Goal: Task Accomplishment & Management: Manage account settings

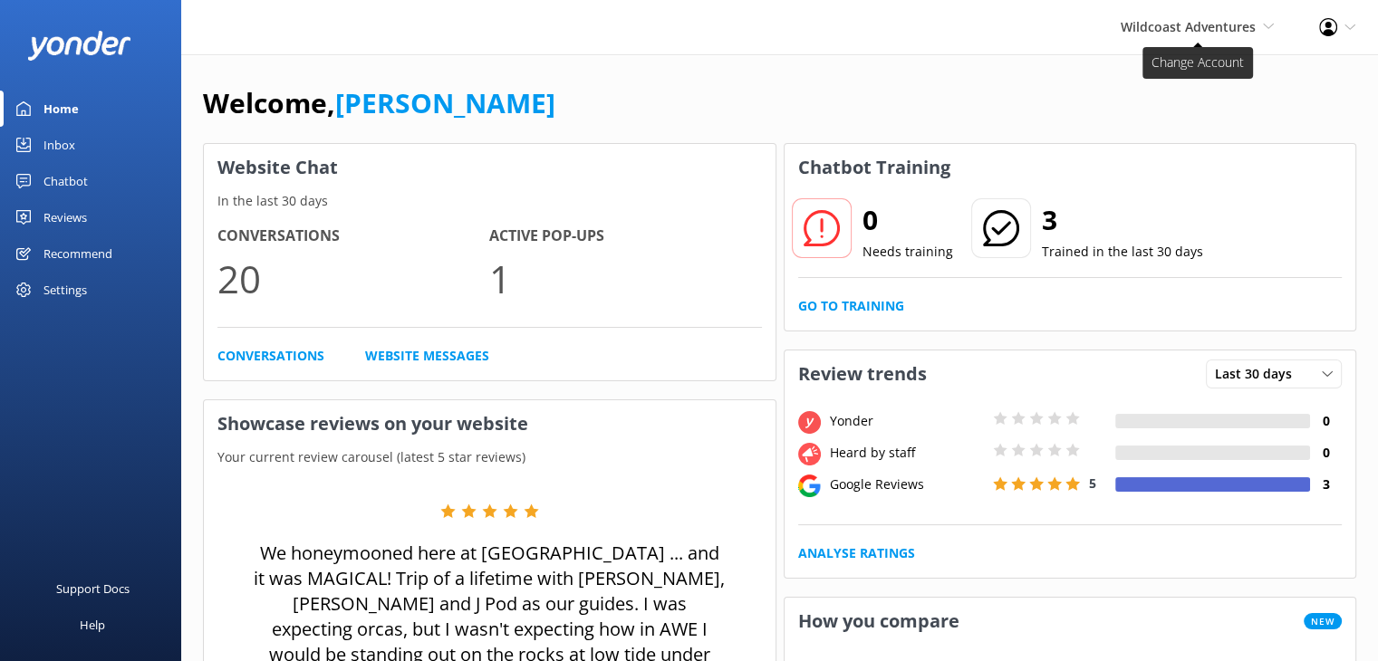
click at [1224, 31] on span "Wildcoast Adventures" at bounding box center [1187, 26] width 135 height 17
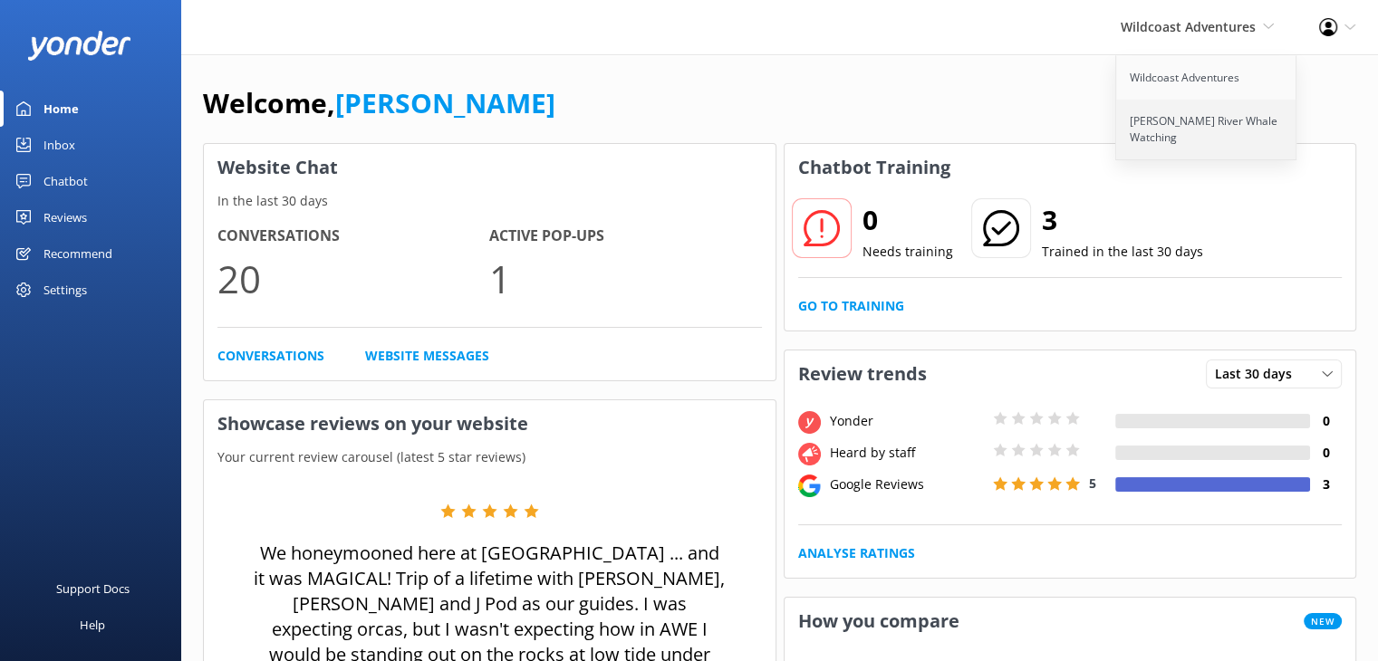
click at [1207, 132] on link "[PERSON_NAME] River Whale Watching" at bounding box center [1206, 130] width 181 height 60
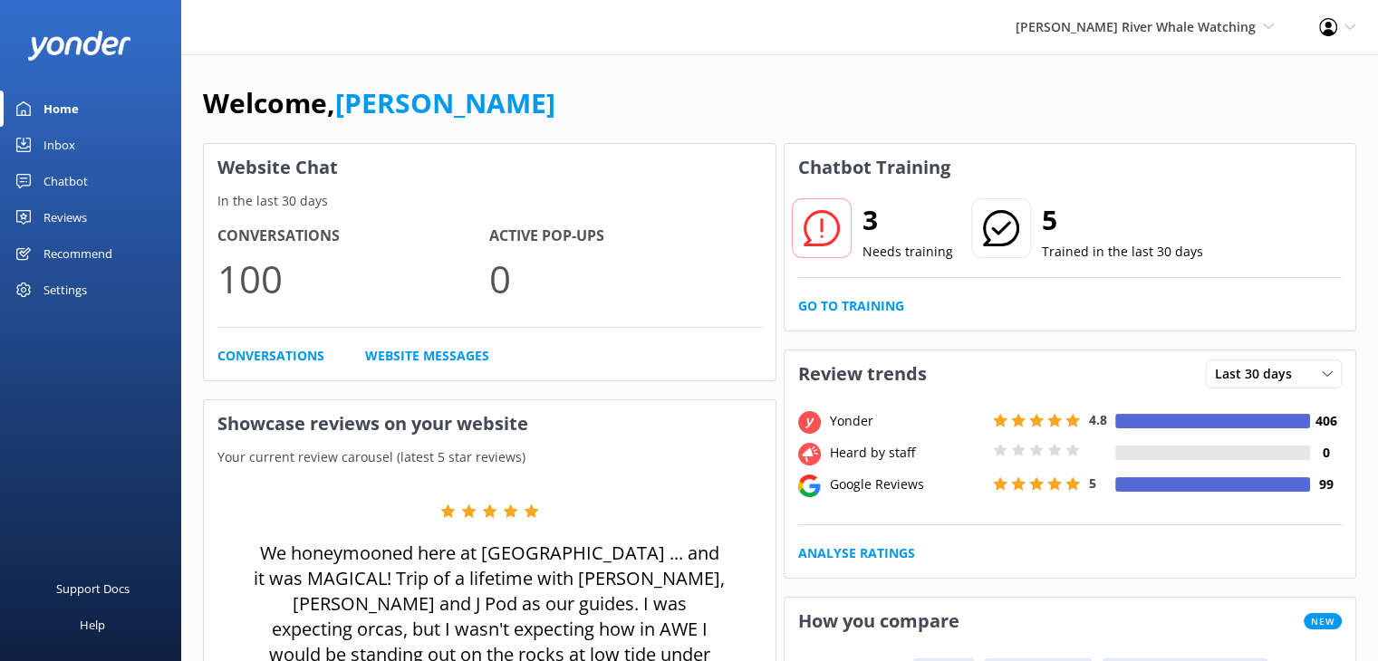
click at [1350, 34] on div "Profile Settings Logout" at bounding box center [1337, 27] width 82 height 54
click at [1301, 86] on link "Profile Settings" at bounding box center [1287, 78] width 181 height 45
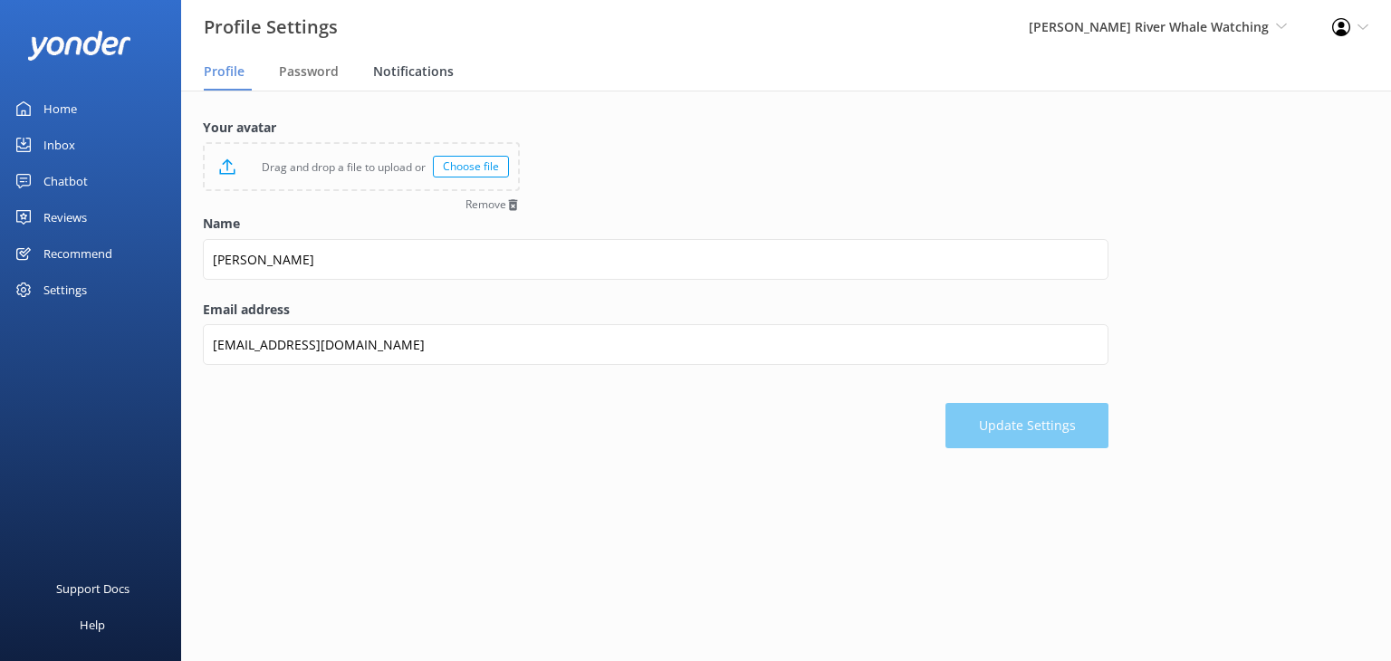
click at [401, 66] on span "Notifications" at bounding box center [413, 71] width 81 height 18
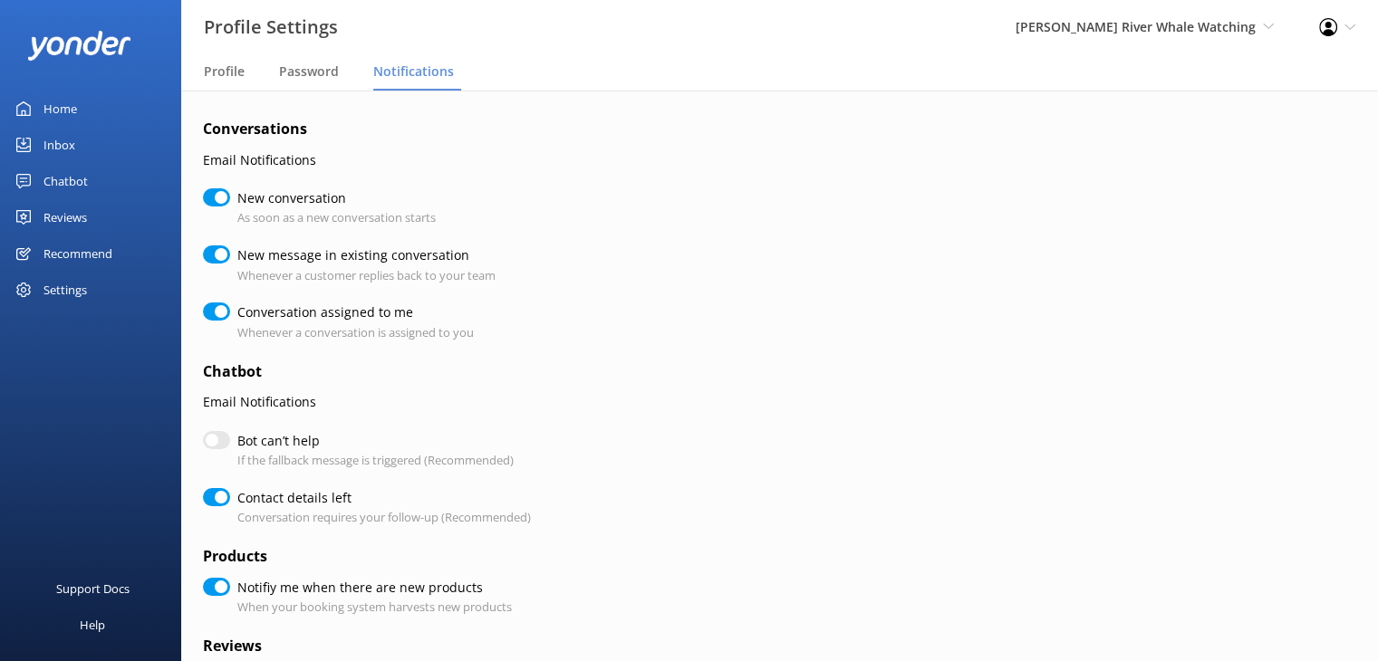
checkbox input "true"
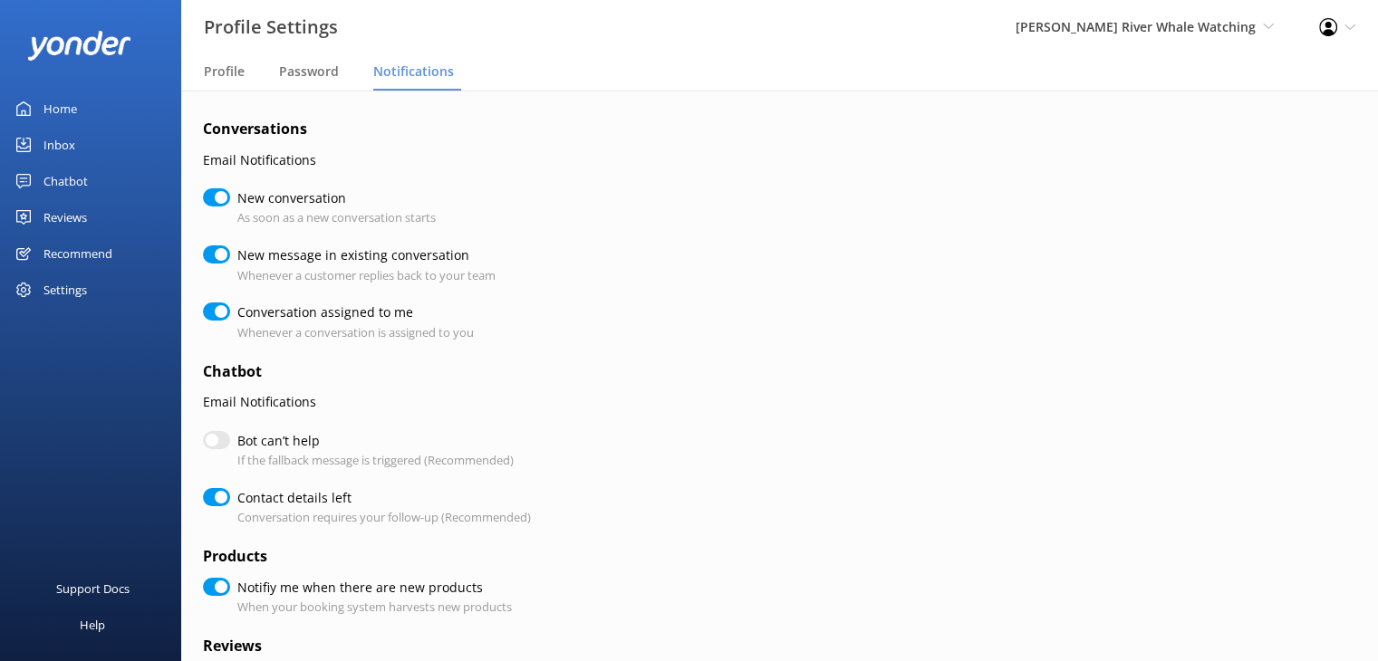
checkbox input "true"
click at [225, 70] on span "Profile" at bounding box center [224, 71] width 41 height 18
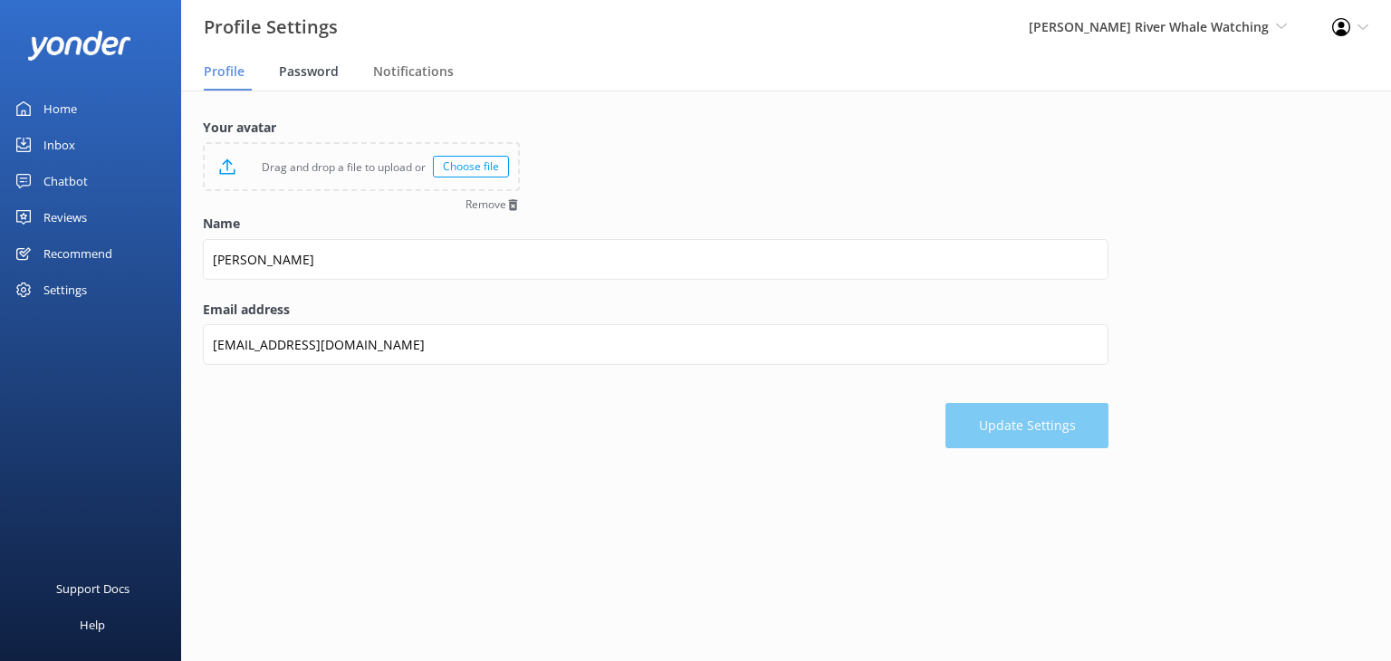
click at [322, 79] on span "Password" at bounding box center [309, 71] width 60 height 18
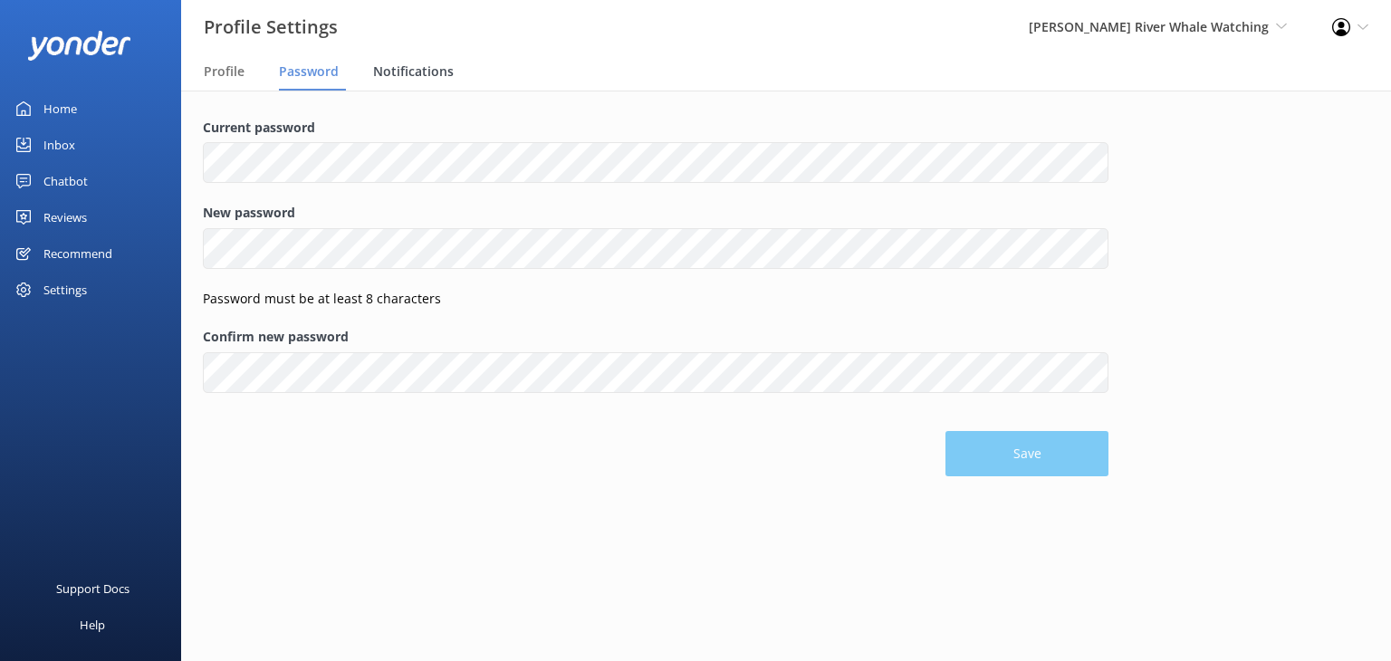
click at [430, 77] on span "Notifications" at bounding box center [413, 71] width 81 height 18
click at [1214, 15] on div "Campbell River Whale Watching Wildcoast Adventures Campbell River Whale Watching" at bounding box center [1157, 27] width 303 height 54
click at [1330, 37] on div "Profile Settings Logout" at bounding box center [1351, 27] width 82 height 54
drag, startPoint x: 1322, startPoint y: 77, endPoint x: 866, endPoint y: 106, distance: 457.4
click at [1322, 77] on link "Profile Settings" at bounding box center [1301, 78] width 181 height 45
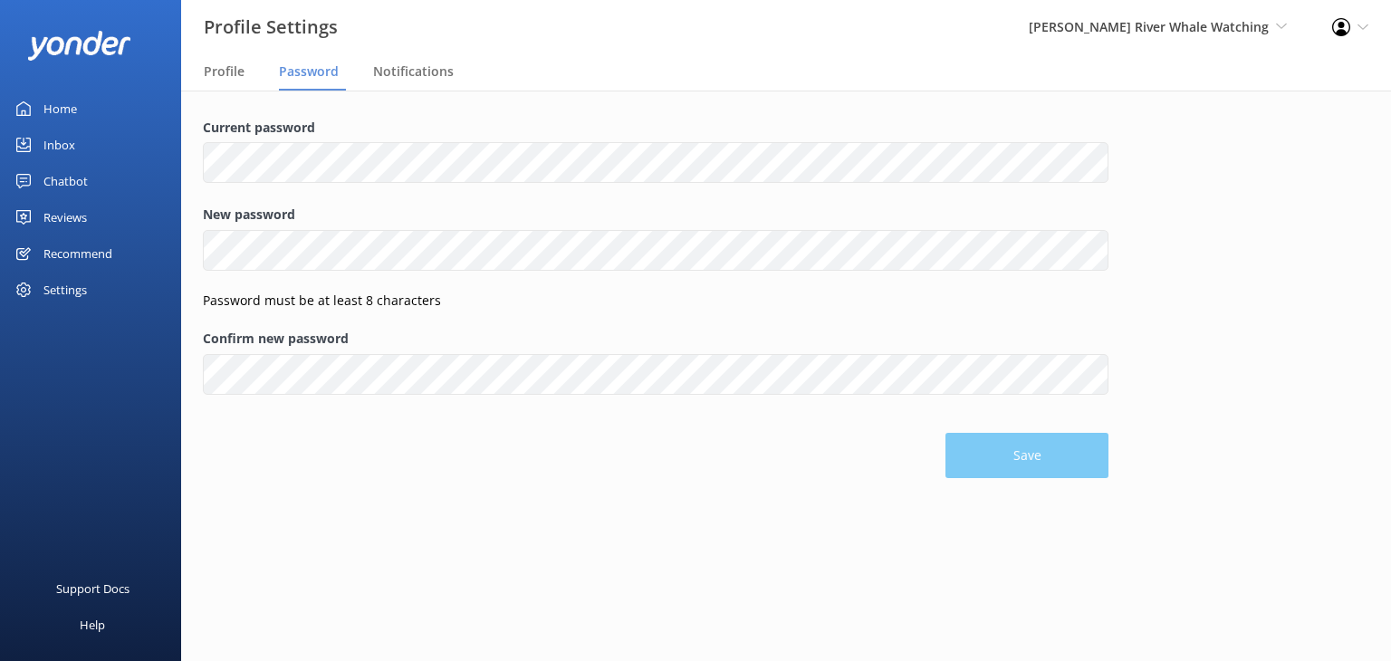
click at [1001, 465] on div "Save" at bounding box center [656, 446] width 906 height 63
click at [390, 73] on span "Notifications" at bounding box center [413, 71] width 81 height 18
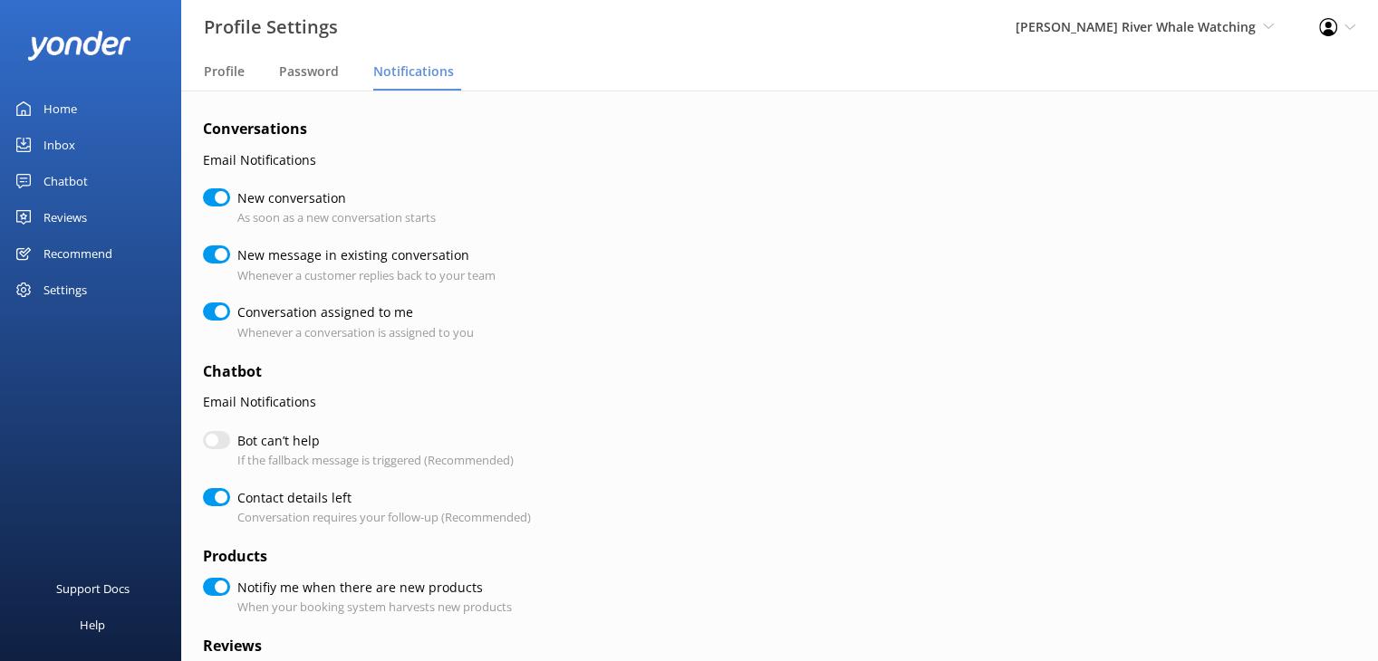
checkbox input "true"
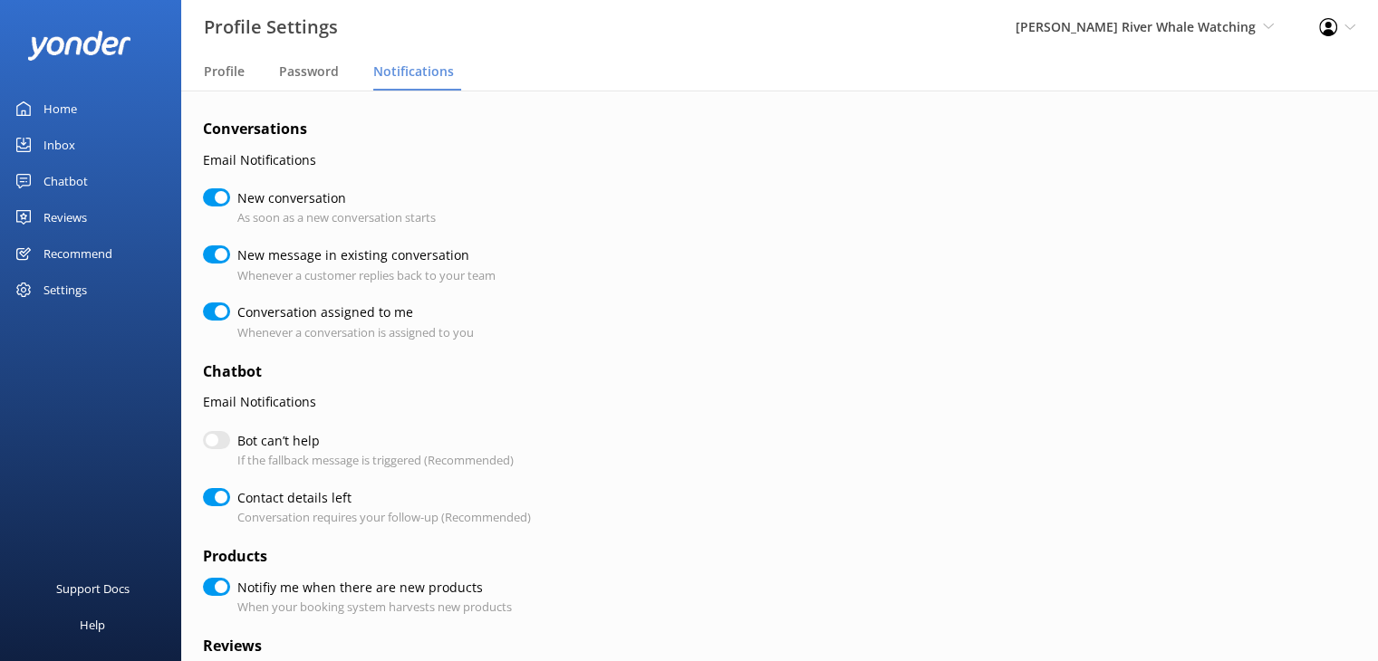
checkbox input "true"
click at [217, 197] on input "New conversation" at bounding box center [216, 197] width 27 height 18
checkbox input "false"
checkbox input "true"
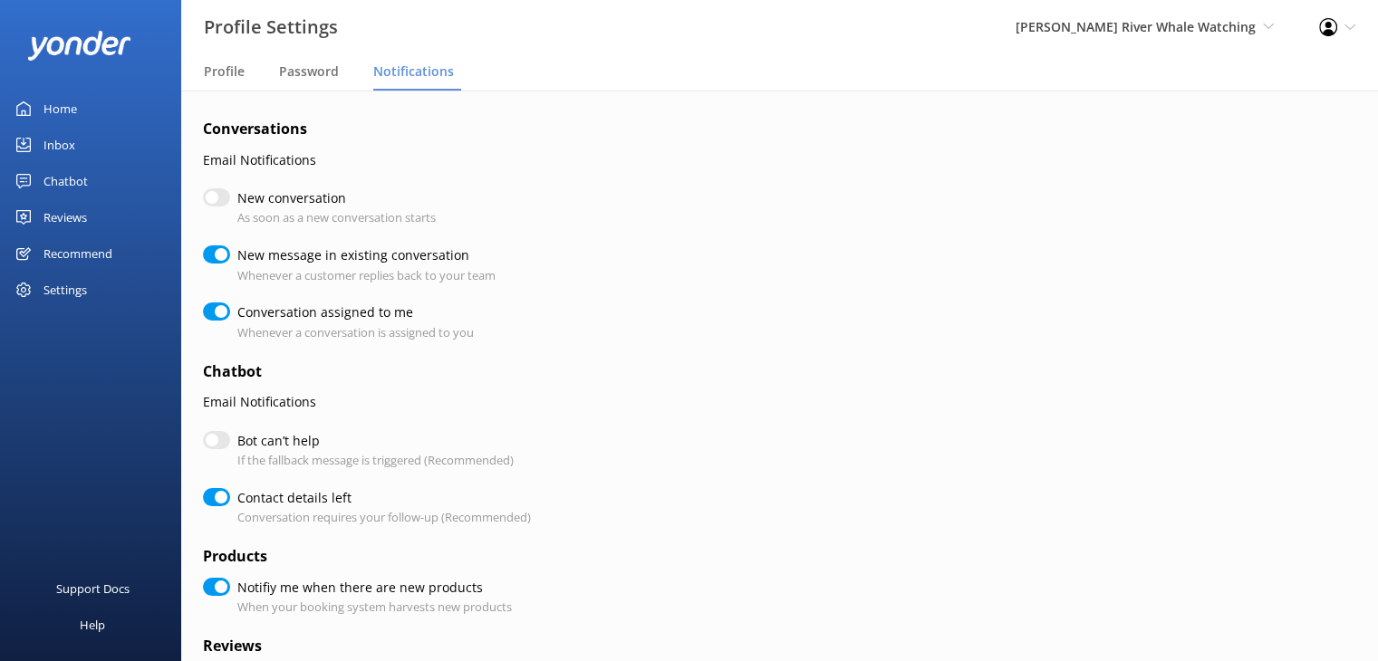
click at [219, 257] on input "New message in existing conversation" at bounding box center [216, 254] width 27 height 18
checkbox input "false"
checkbox input "true"
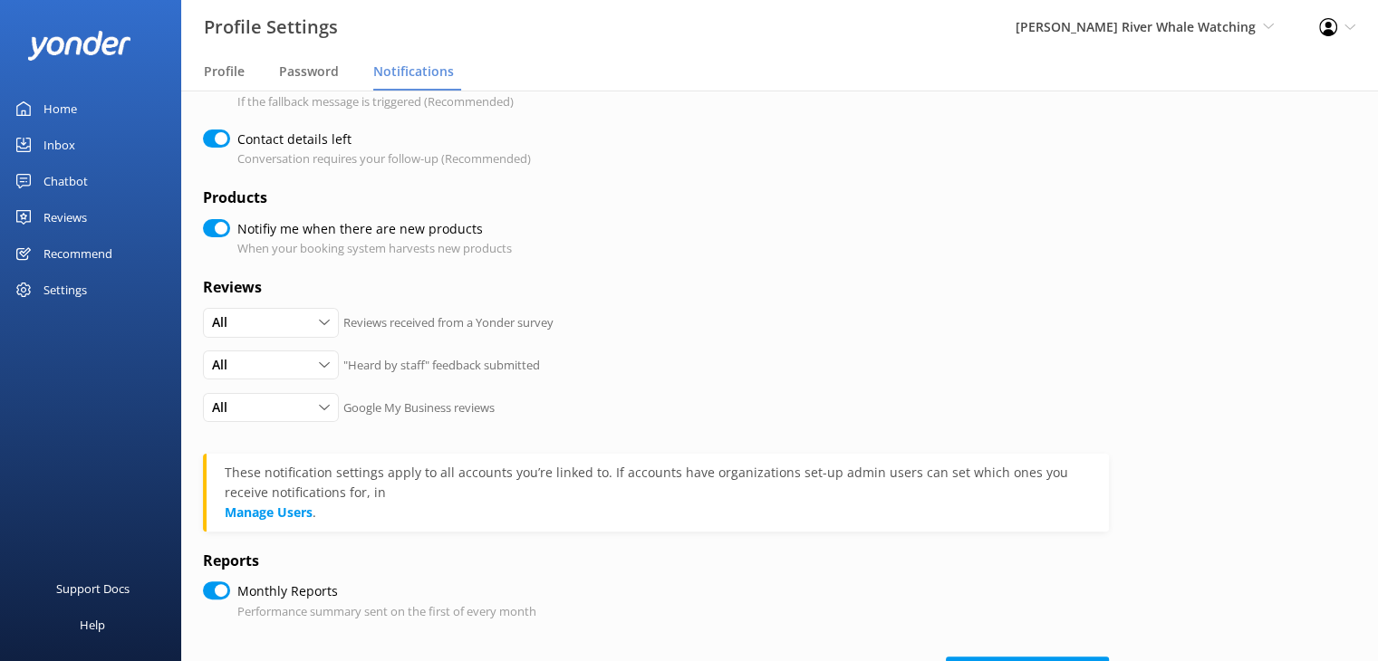
scroll to position [362, 0]
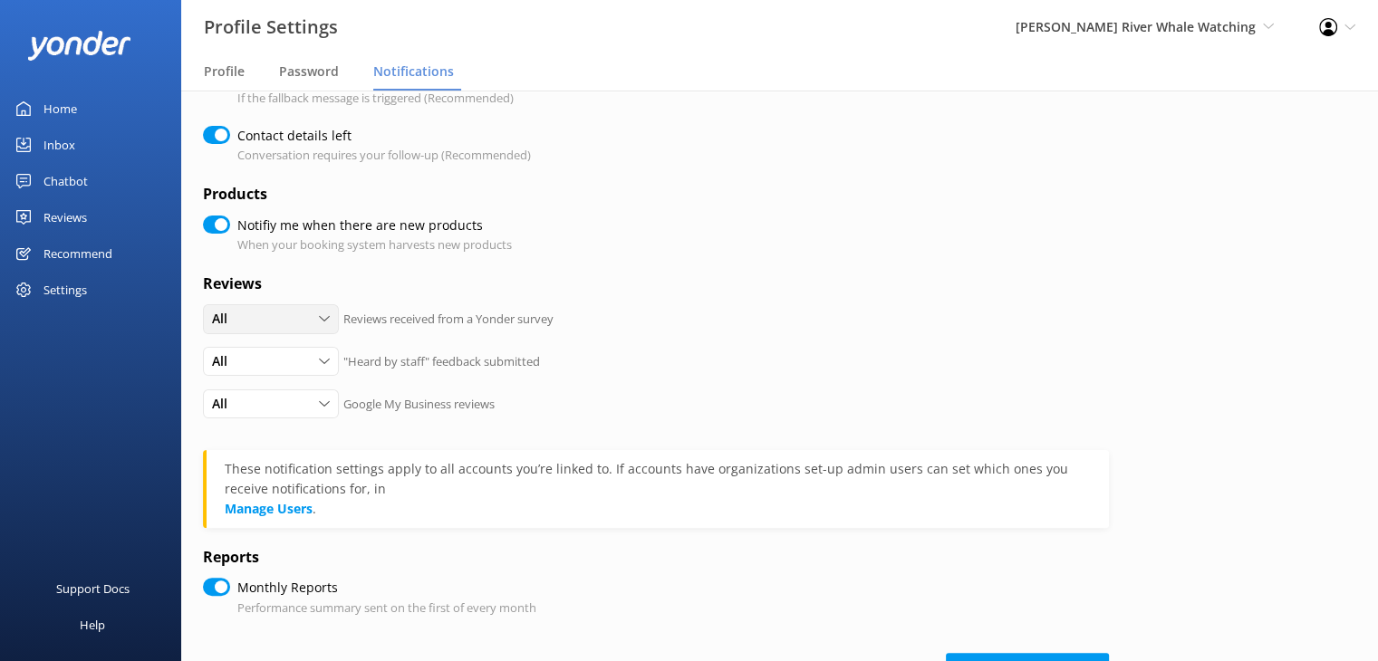
click at [235, 326] on span "All" at bounding box center [225, 319] width 26 height 20
click at [238, 364] on link "All" at bounding box center [284, 357] width 161 height 36
checkbox input "true"
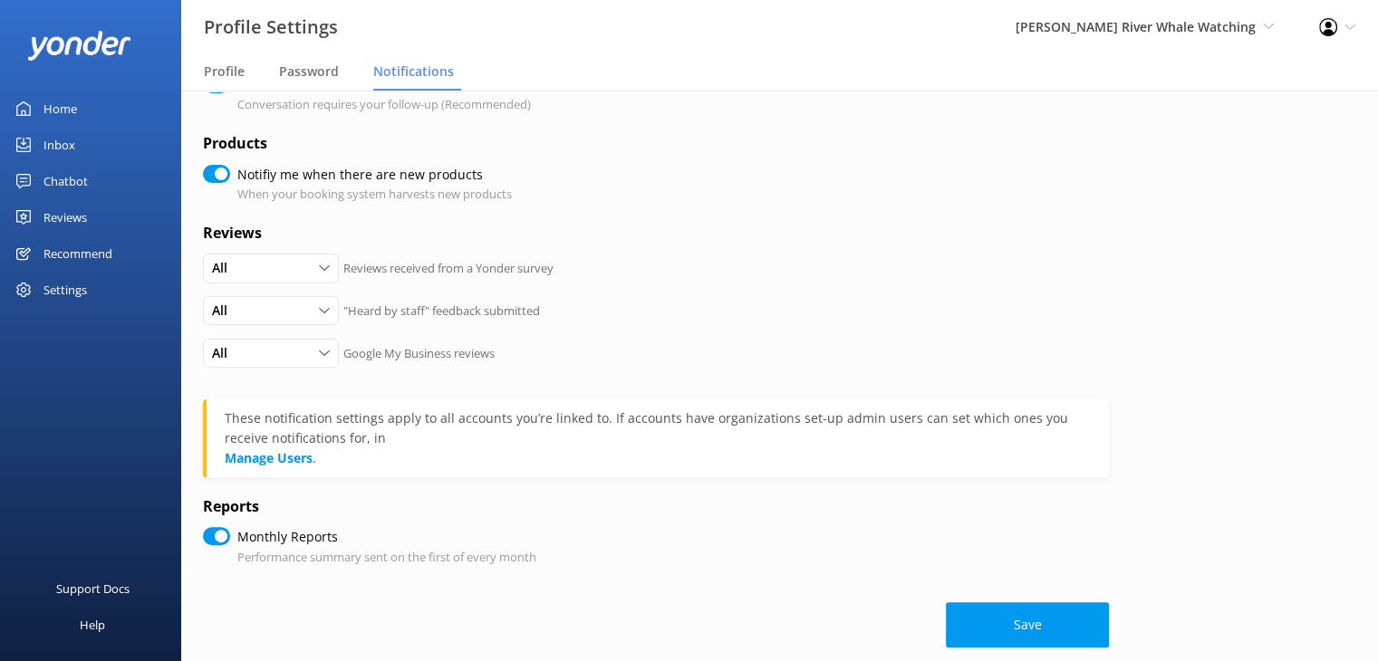
scroll to position [437, 0]
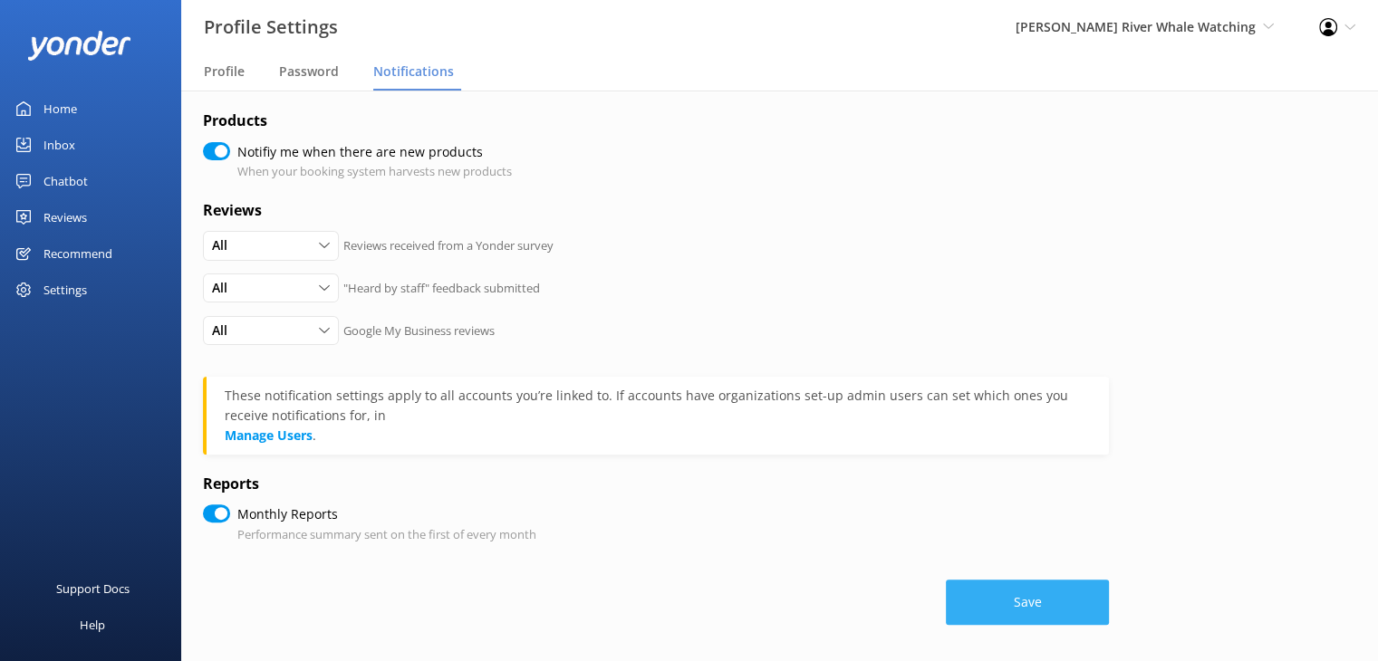
click at [1044, 604] on button "Save" at bounding box center [1027, 602] width 163 height 45
checkbox input "true"
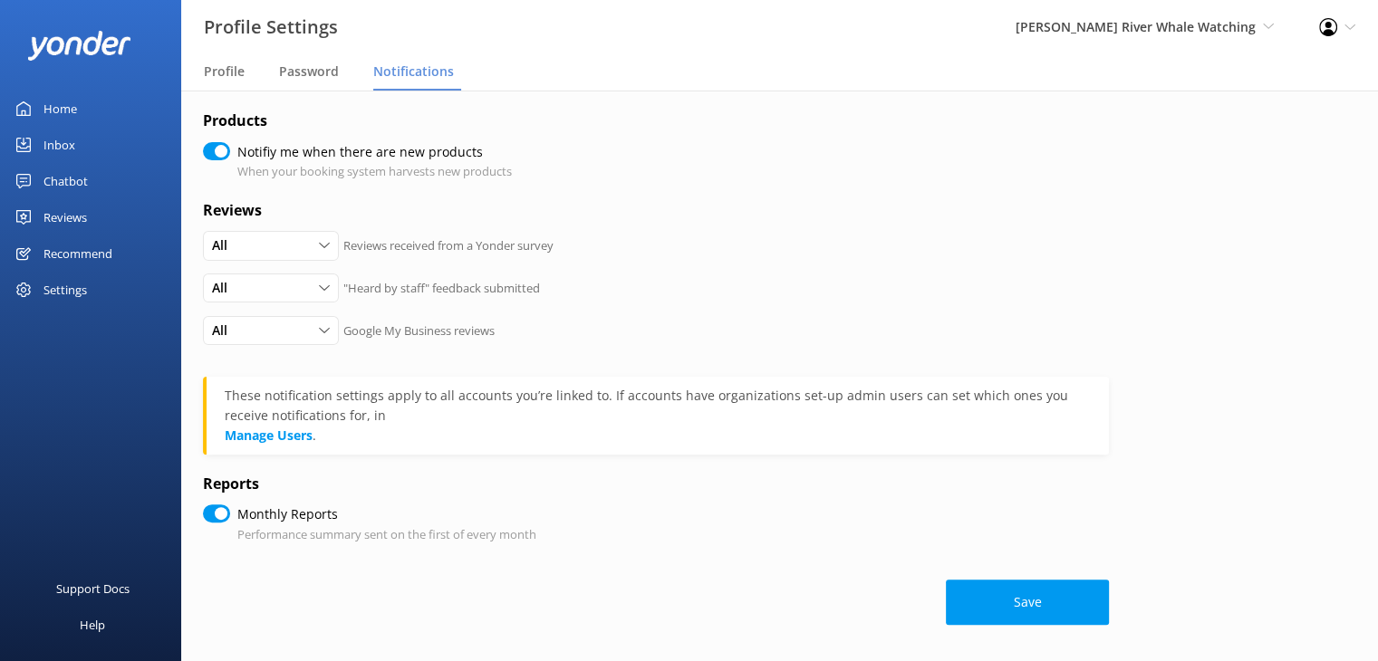
checkbox input "true"
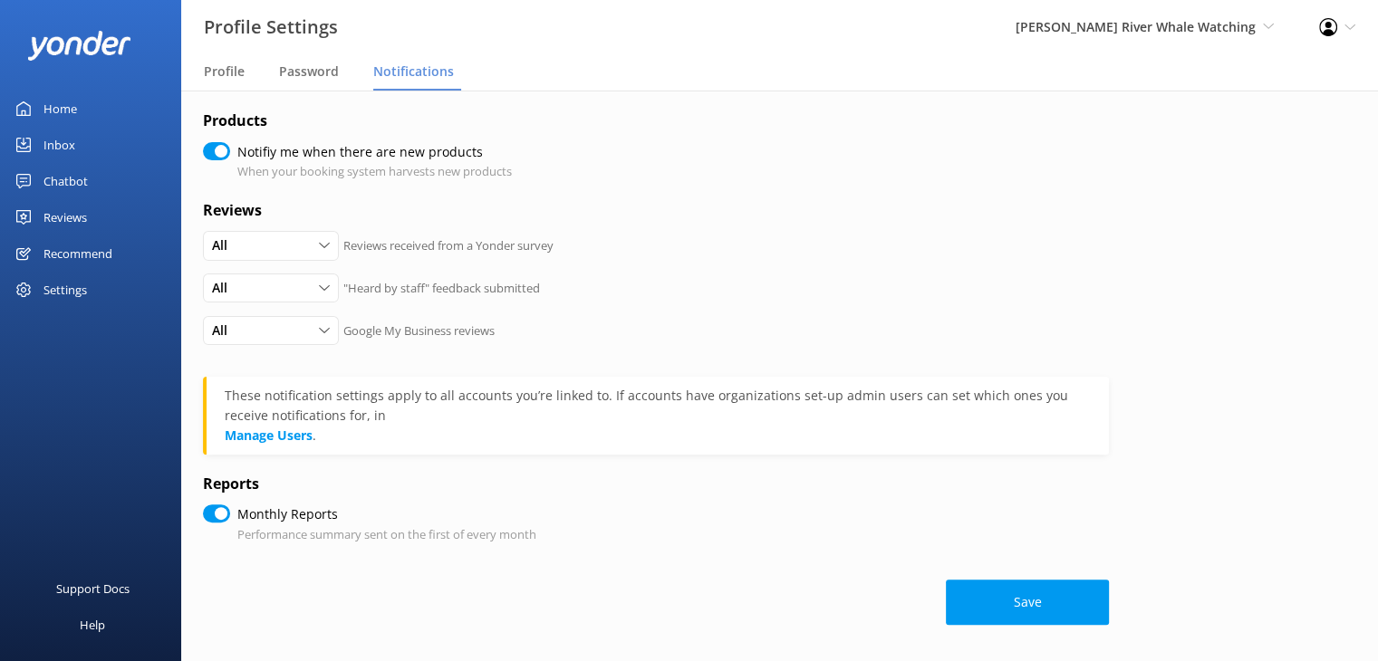
checkbox input "true"
click at [221, 76] on span "Profile" at bounding box center [224, 71] width 41 height 18
